Goal: Navigation & Orientation: Find specific page/section

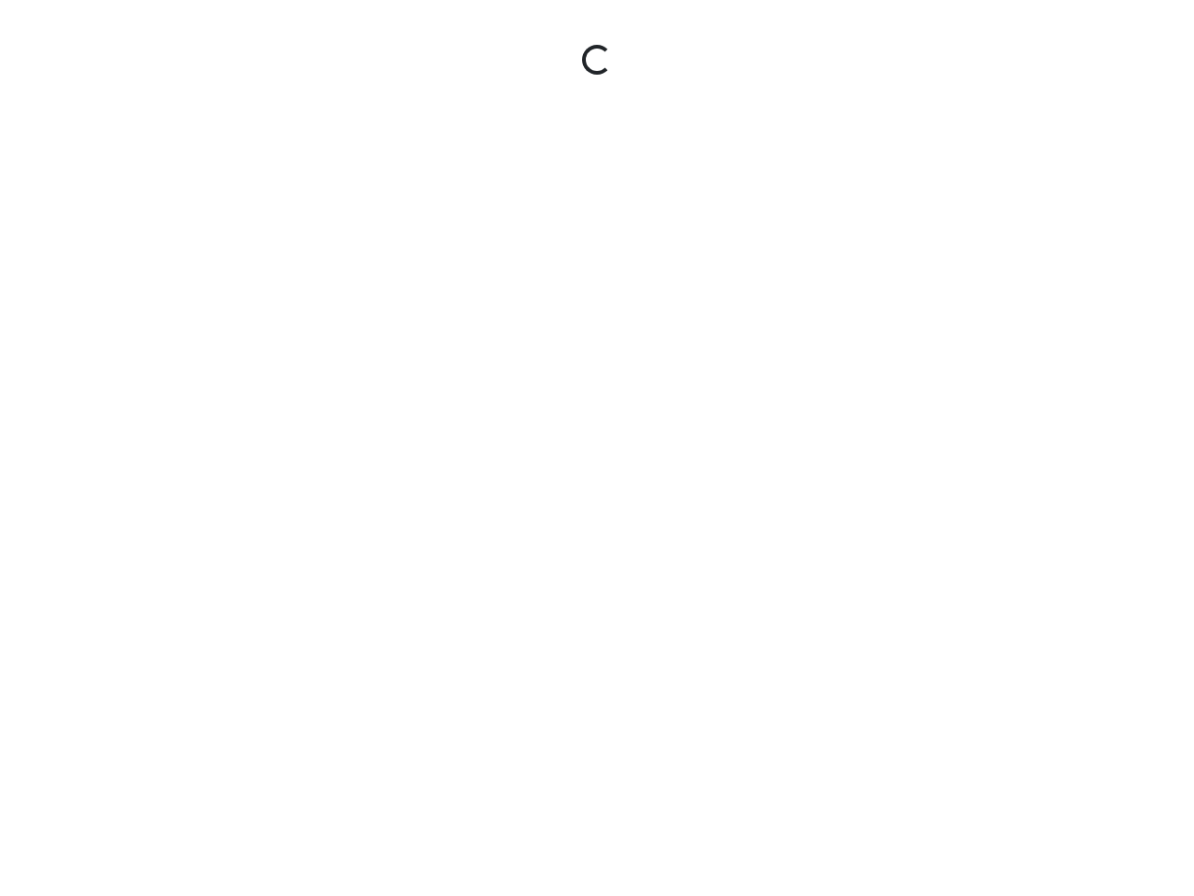
select select "mj8vEUuNePCXY5Efgji3E7"
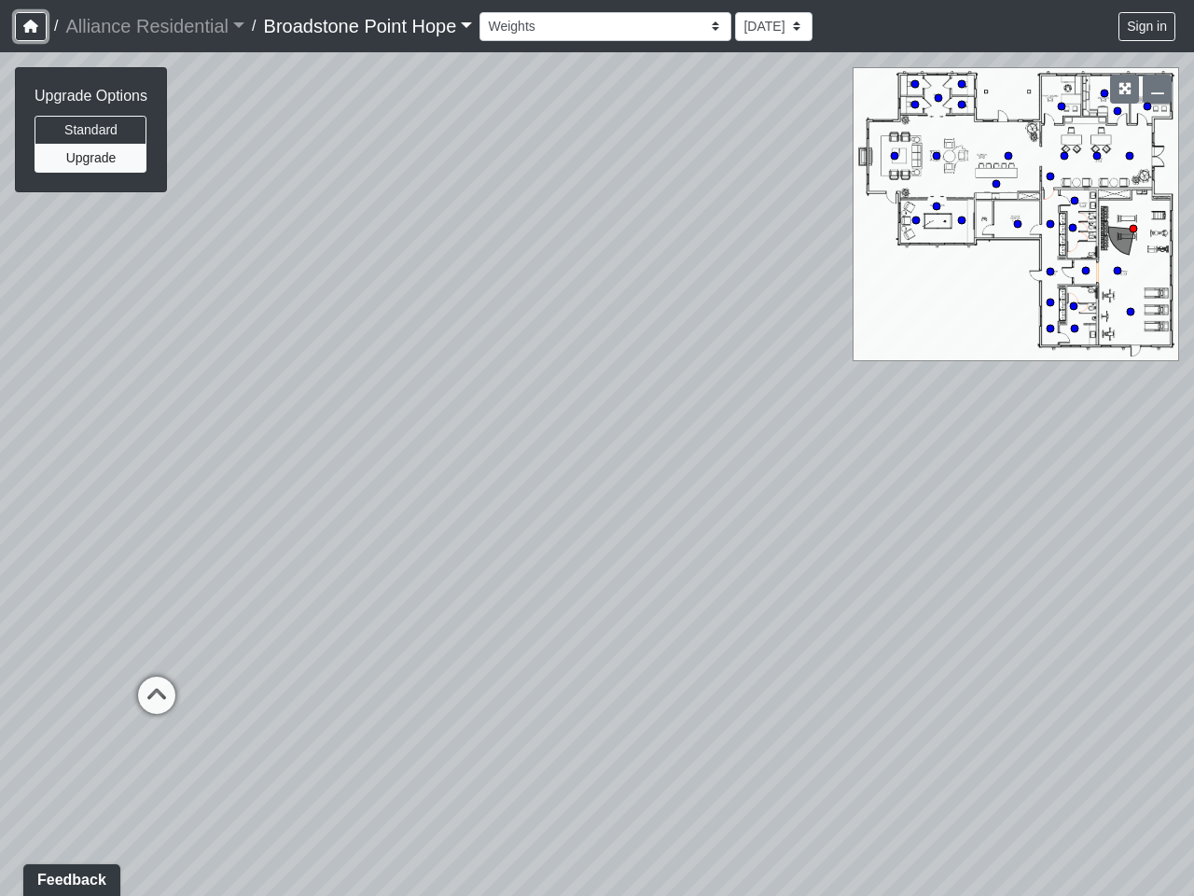
click at [31, 26] on icon "button" at bounding box center [30, 26] width 15 height 13
click at [1148, 26] on button "Sign in" at bounding box center [1147, 26] width 57 height 29
click at [92, 130] on button "Standard" at bounding box center [91, 130] width 112 height 29
